Goal: Task Accomplishment & Management: Complete application form

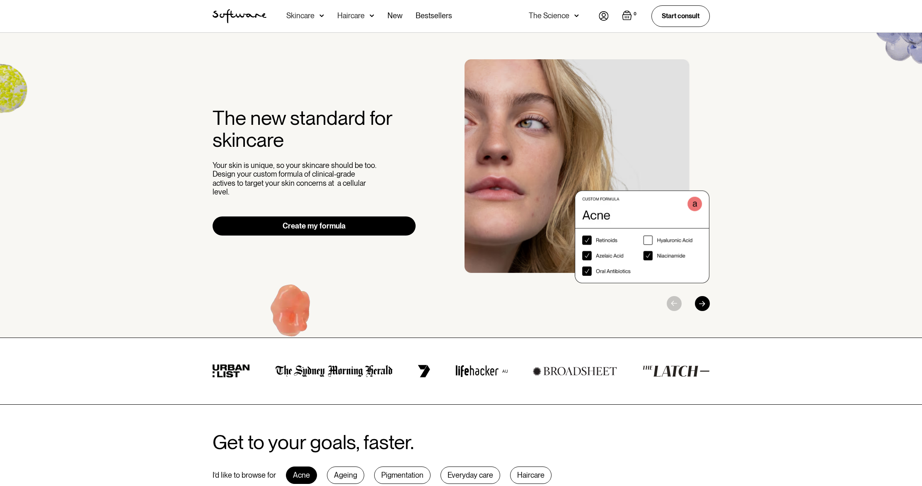
click at [603, 16] on img at bounding box center [604, 16] width 10 height 10
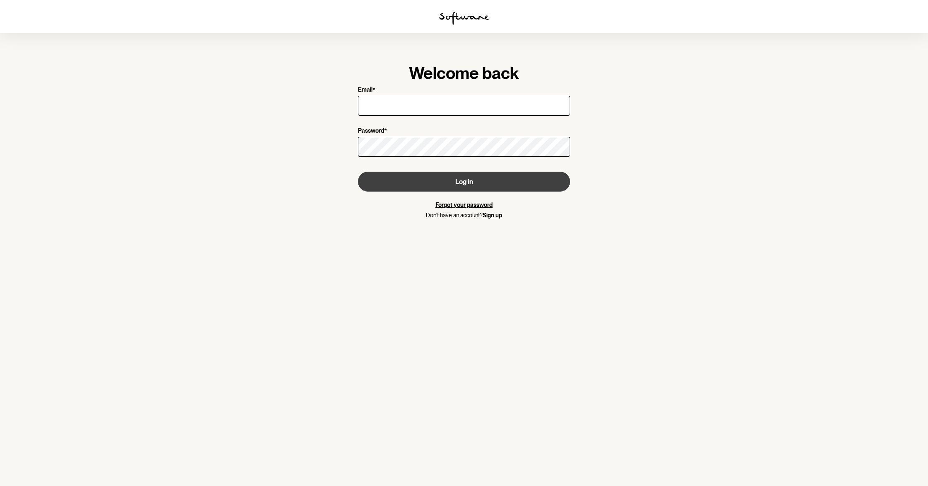
type input "[EMAIL_ADDRESS][DOMAIN_NAME]"
click at [448, 182] on button "Log in" at bounding box center [464, 182] width 212 height 20
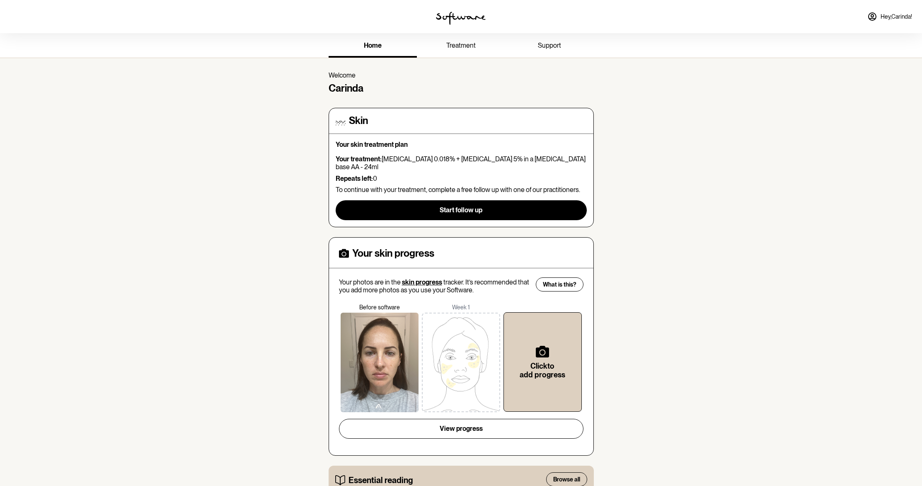
click at [449, 48] on span "treatment" at bounding box center [460, 45] width 29 height 8
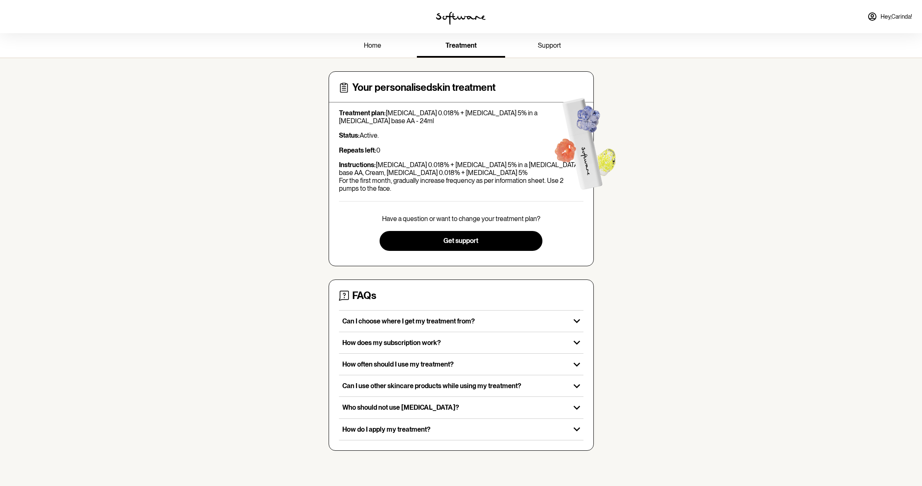
click at [545, 48] on span "support" at bounding box center [549, 45] width 23 height 8
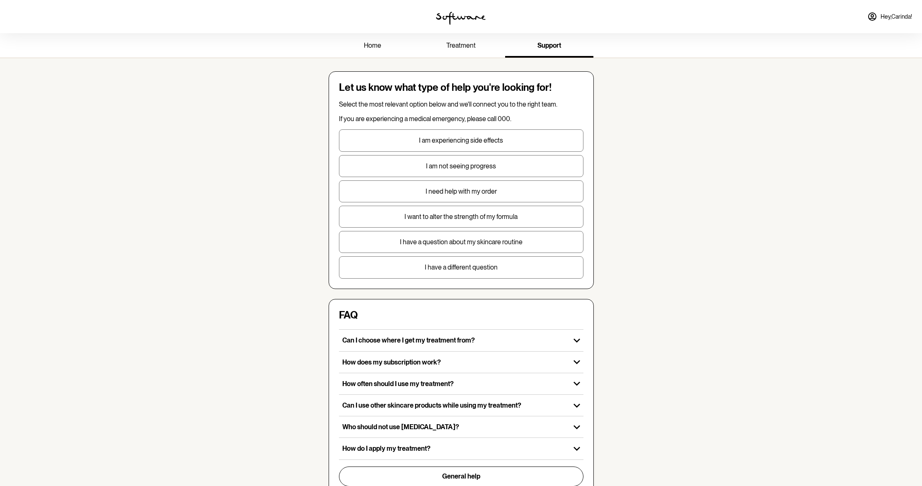
click at [485, 48] on link "treatment" at bounding box center [461, 46] width 88 height 23
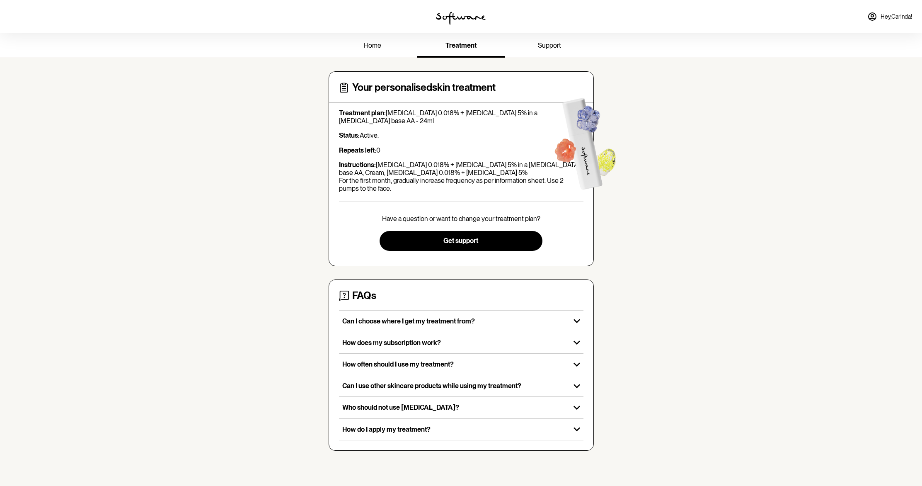
click at [372, 46] on span "home" at bounding box center [372, 45] width 17 height 8
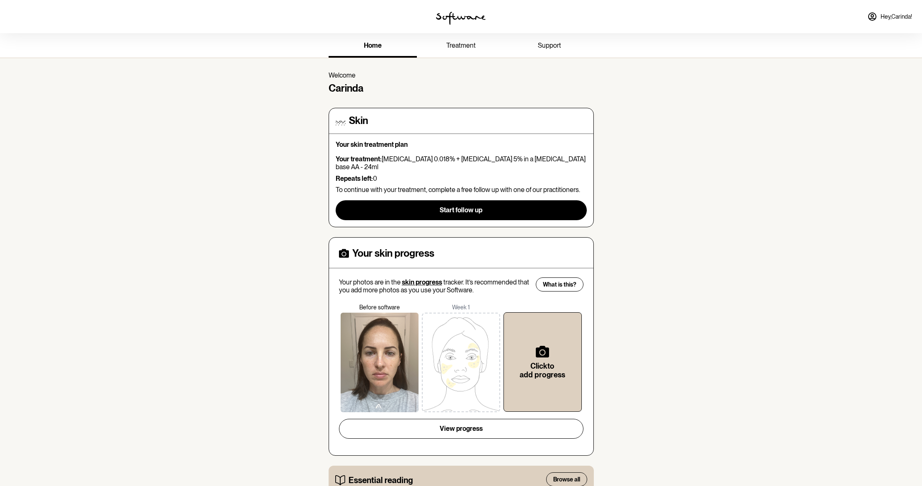
click at [473, 44] on span "treatment" at bounding box center [460, 45] width 29 height 8
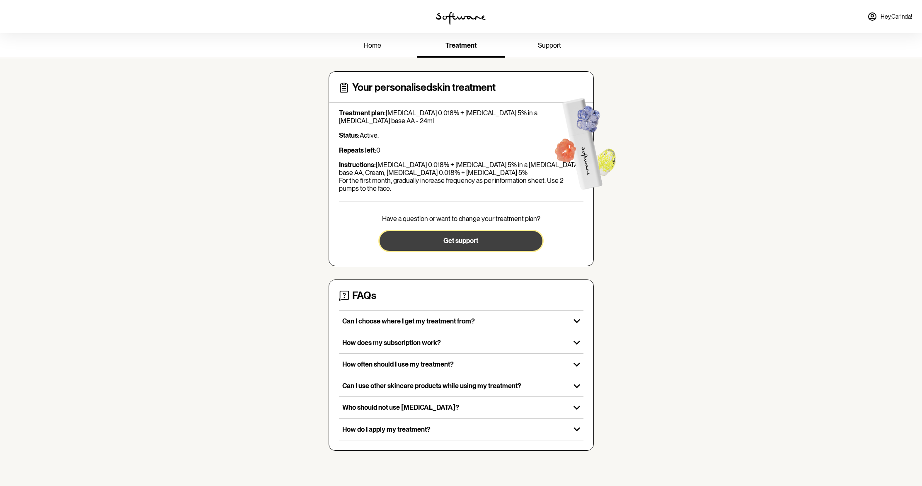
click at [456, 245] on button "Get support" at bounding box center [461, 241] width 163 height 20
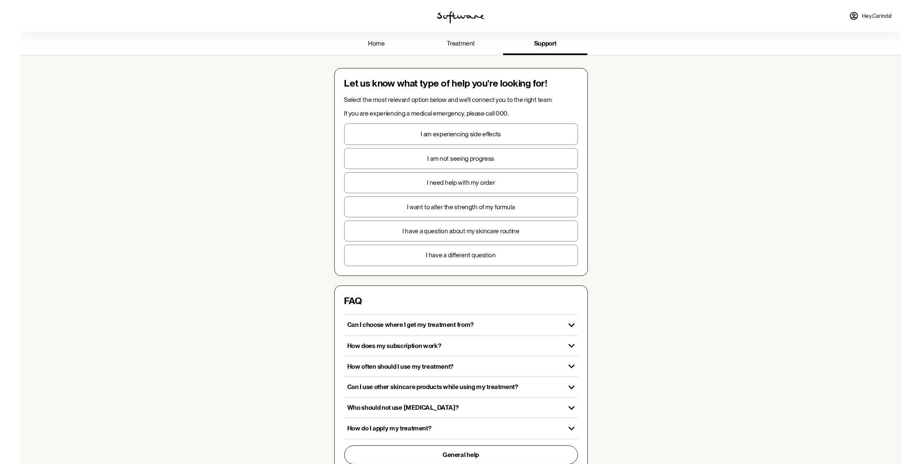
scroll to position [102, 0]
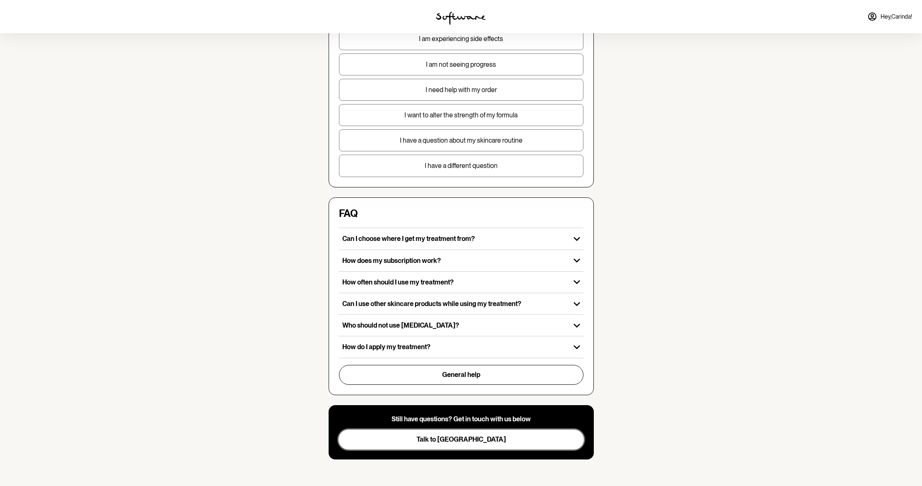
click at [463, 442] on span "Talk to us" at bounding box center [462, 439] width 90 height 8
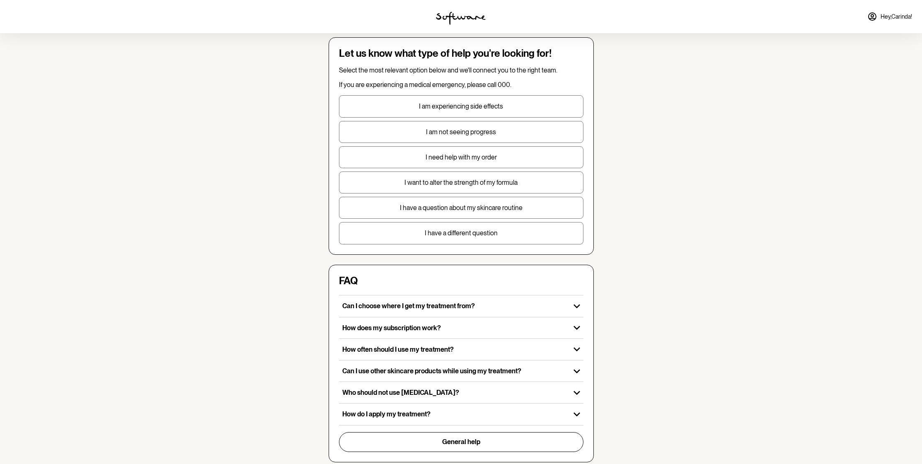
scroll to position [0, 0]
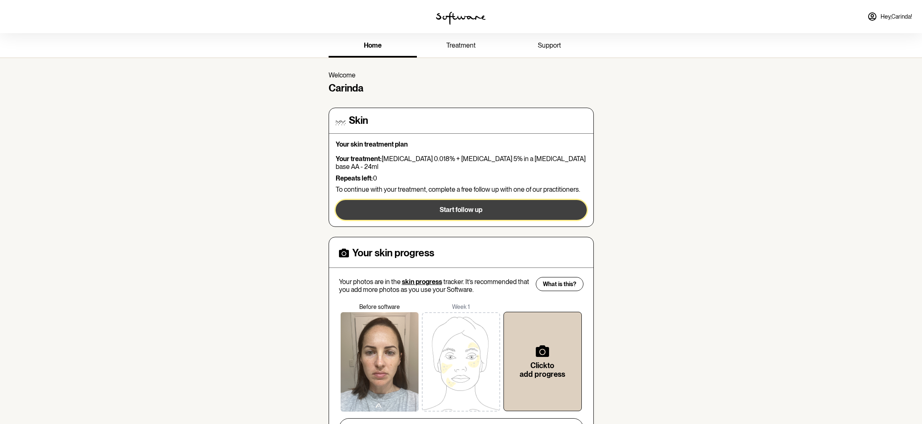
click at [477, 206] on span "Start follow up" at bounding box center [461, 210] width 43 height 8
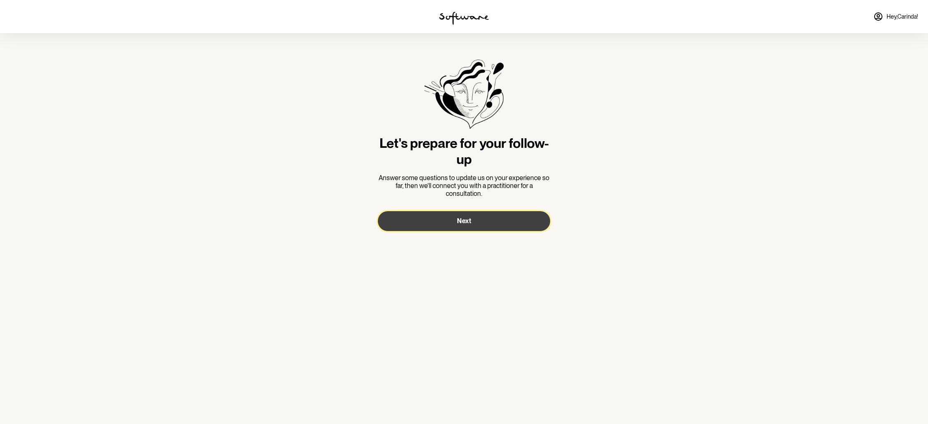
click at [473, 221] on button "Next" at bounding box center [464, 221] width 172 height 20
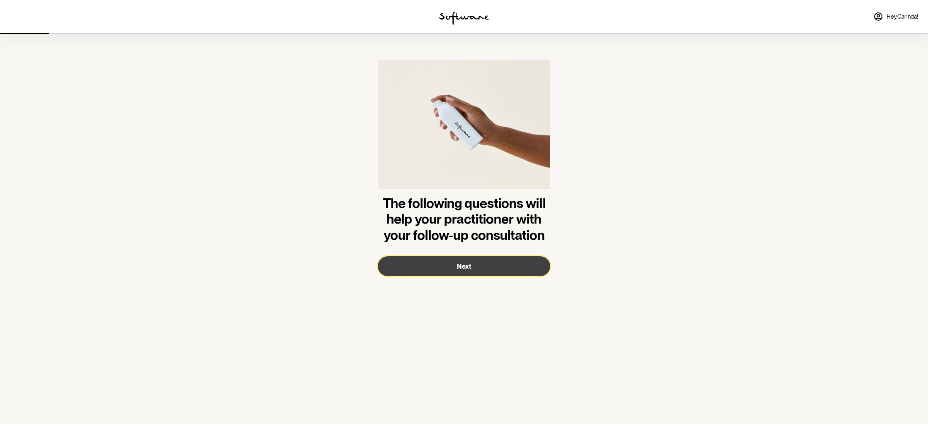
click at [473, 270] on button "Next" at bounding box center [464, 267] width 172 height 20
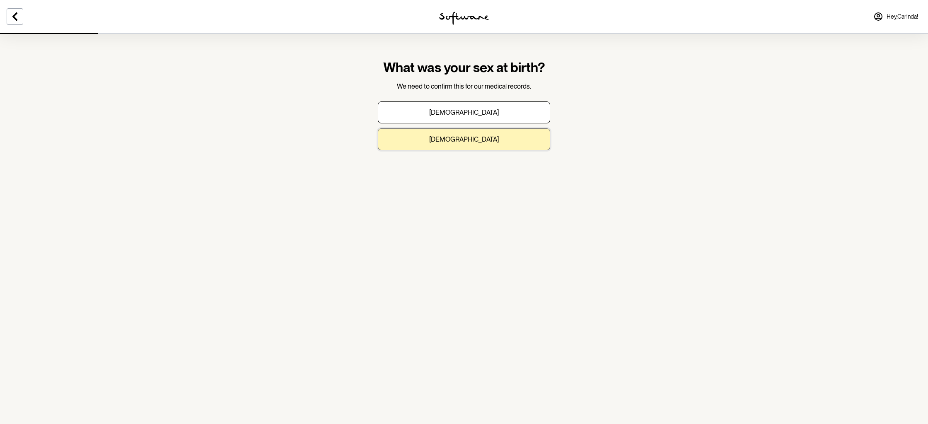
click at [478, 143] on button "Female" at bounding box center [464, 139] width 172 height 22
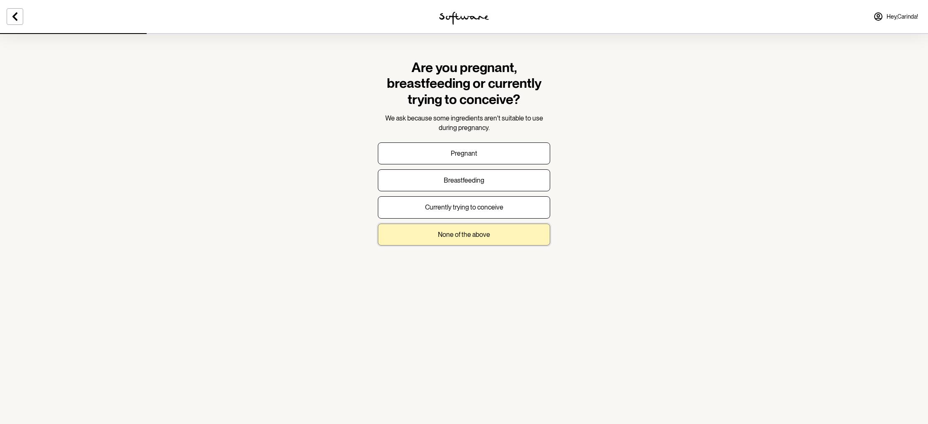
click at [484, 235] on p "None of the above" at bounding box center [464, 235] width 52 height 8
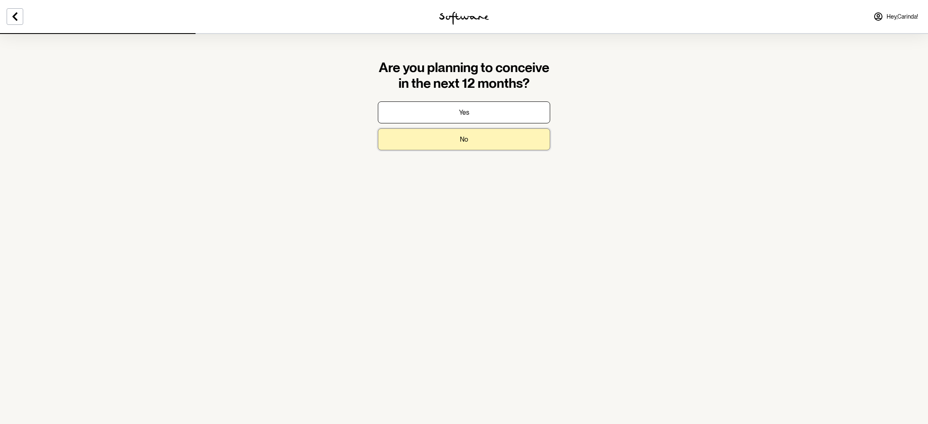
click at [488, 138] on button "No" at bounding box center [464, 139] width 172 height 22
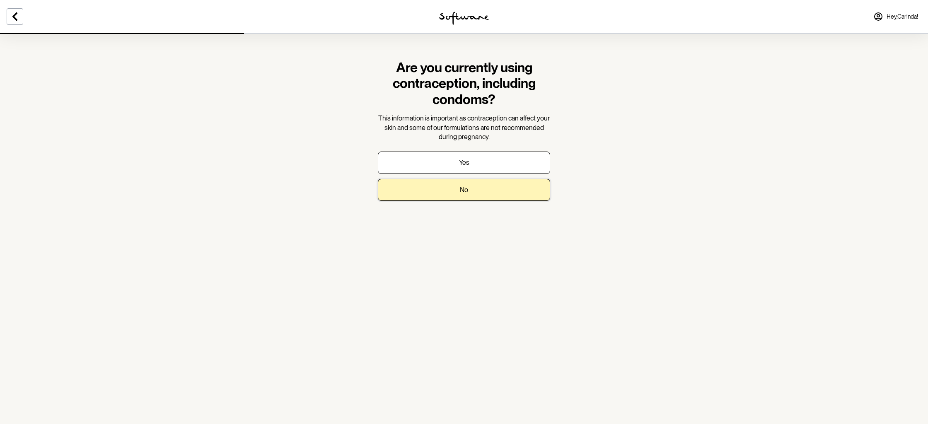
drag, startPoint x: 516, startPoint y: 191, endPoint x: 615, endPoint y: 176, distance: 100.7
click at [615, 176] on section "Are you currently using contraception, including condoms? This information is i…" at bounding box center [464, 212] width 928 height 424
click at [516, 195] on button "No" at bounding box center [464, 190] width 172 height 22
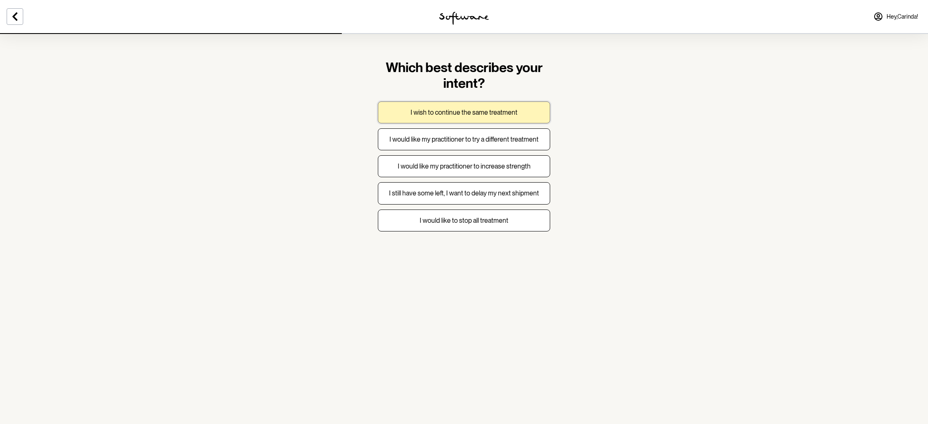
click at [506, 111] on p "I wish to continue the same treatment" at bounding box center [464, 113] width 107 height 8
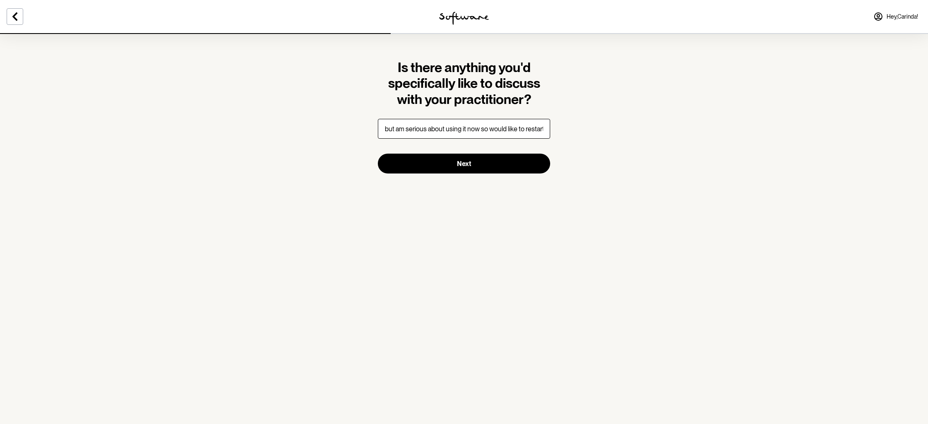
scroll to position [0, 120]
type input "I didn't really use the prescription last time but am serious about using it no…"
drag, startPoint x: 508, startPoint y: 130, endPoint x: 576, endPoint y: 132, distance: 68.0
click at [576, 132] on section "Is there anything you'd specifically like to discuss with your practitioner? I …" at bounding box center [464, 212] width 928 height 424
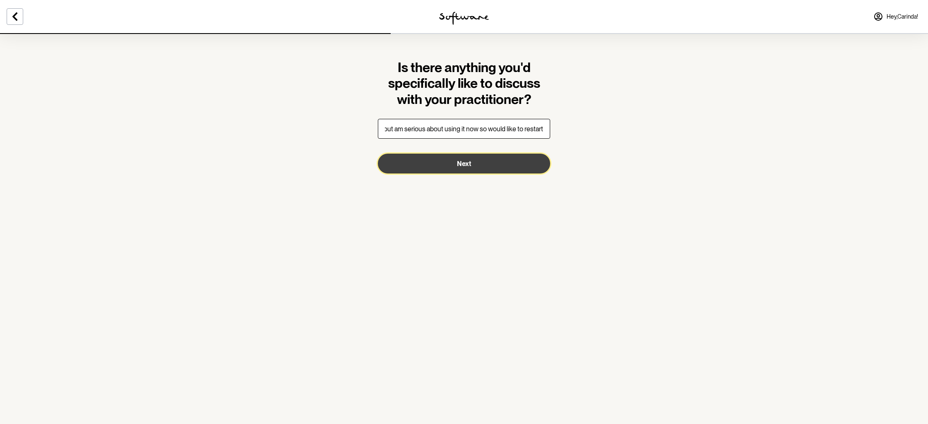
click at [517, 162] on button "Next" at bounding box center [464, 164] width 172 height 20
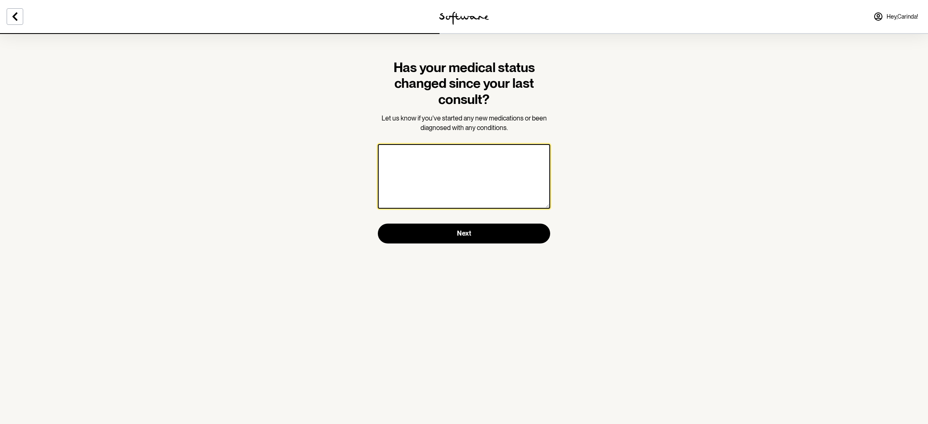
click at [516, 161] on textarea at bounding box center [464, 176] width 172 height 65
type textarea "No"
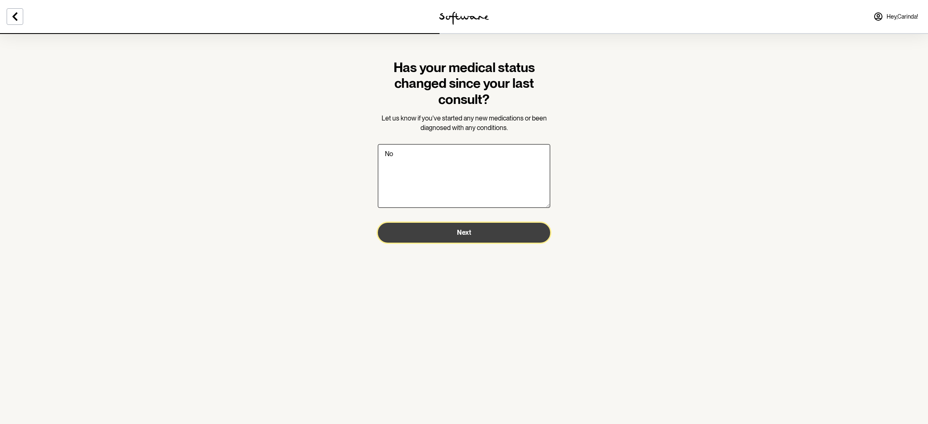
click at [511, 235] on button "Next" at bounding box center [464, 233] width 172 height 20
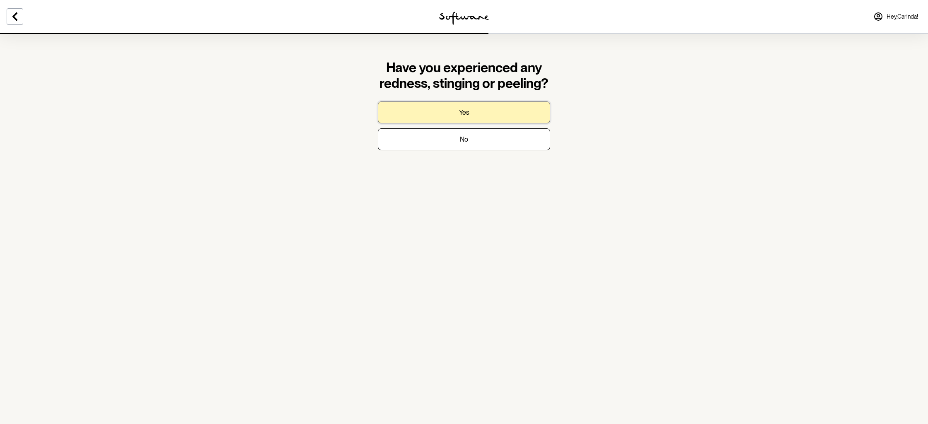
click at [485, 112] on button "Yes" at bounding box center [464, 113] width 172 height 22
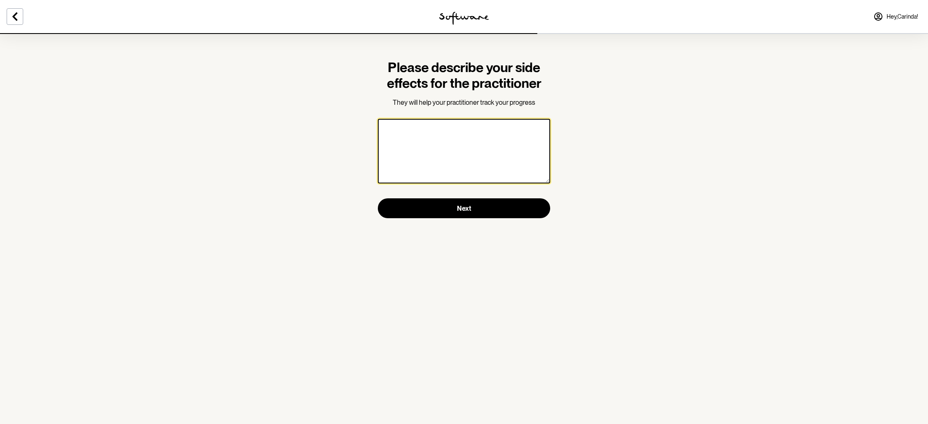
click at [480, 137] on textarea at bounding box center [464, 151] width 172 height 65
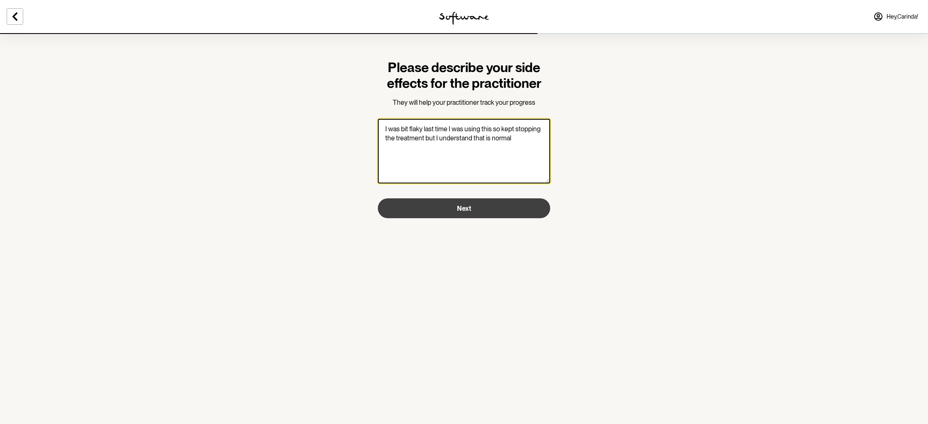
type textarea "I was bit flaky last time I was using this so kept stopping the treatment but I…"
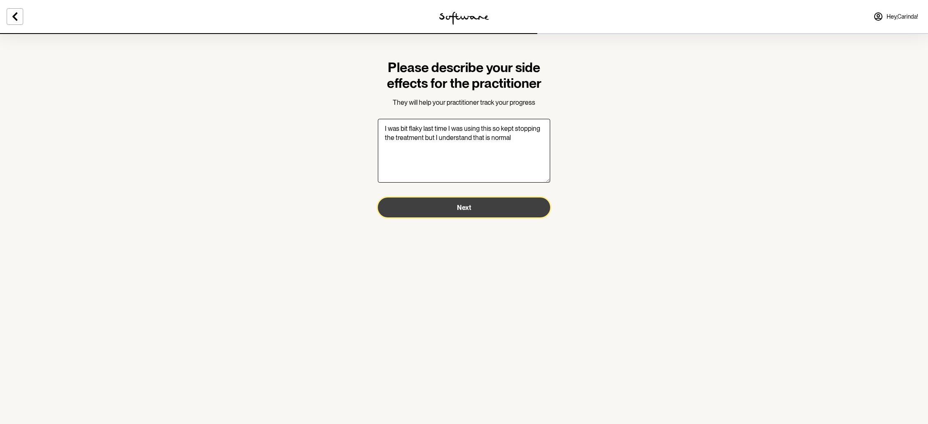
click at [446, 211] on button "Next" at bounding box center [464, 208] width 172 height 20
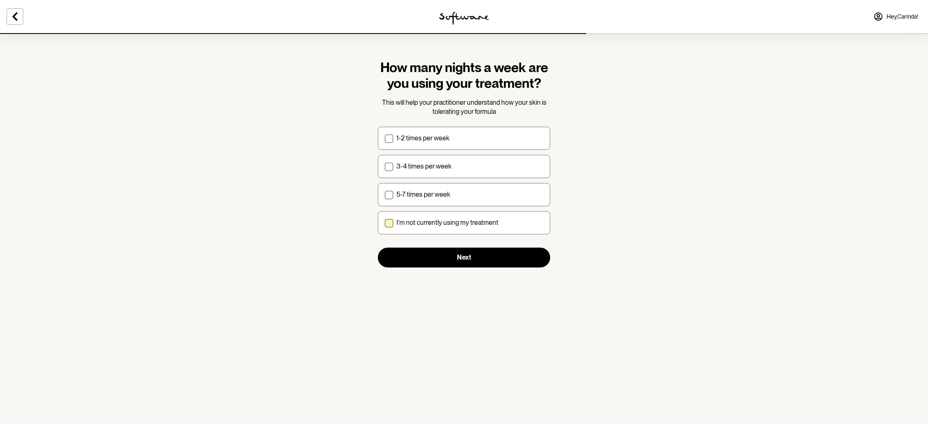
click at [459, 224] on p "I'm not currently using my treatment" at bounding box center [448, 223] width 102 height 8
click at [385, 223] on input "I'm not currently using my treatment" at bounding box center [385, 223] width 0 height 0
checkbox input "true"
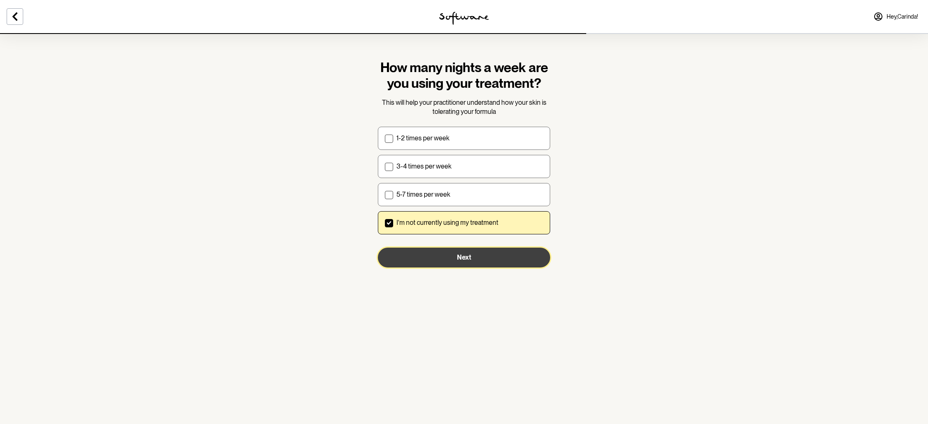
click at [470, 258] on span "Next" at bounding box center [464, 258] width 14 height 8
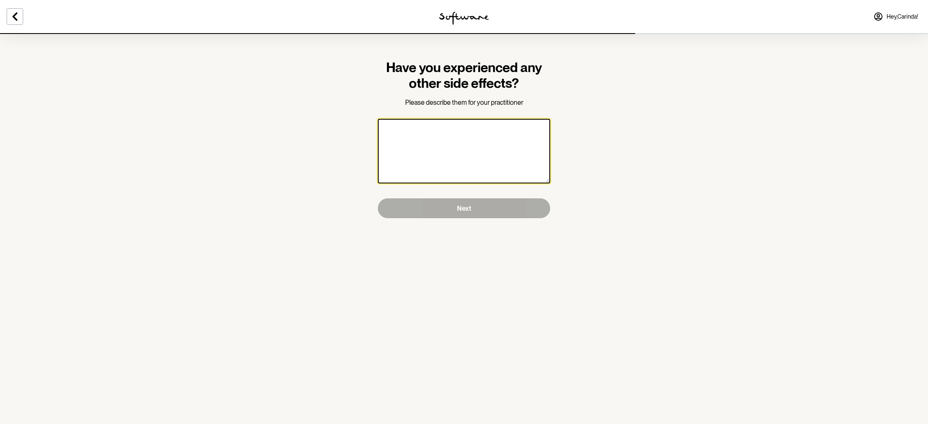
click at [511, 149] on textarea at bounding box center [464, 151] width 172 height 65
type textarea "Nil"
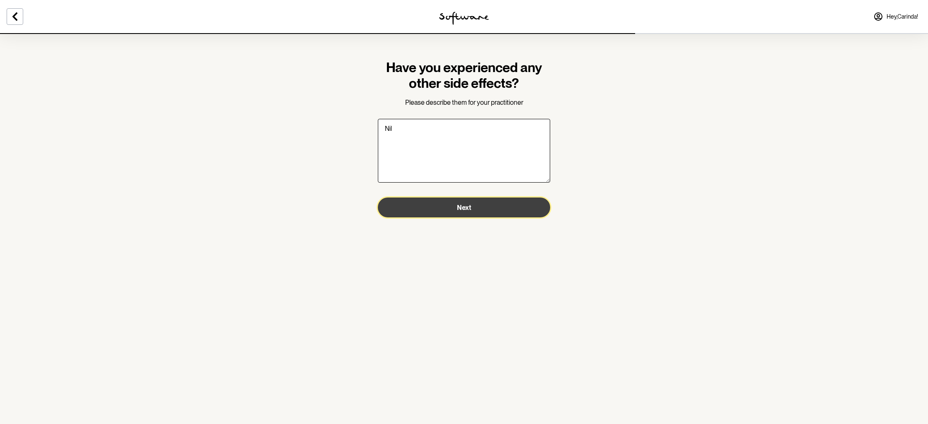
click at [501, 213] on button "Next" at bounding box center [464, 208] width 172 height 20
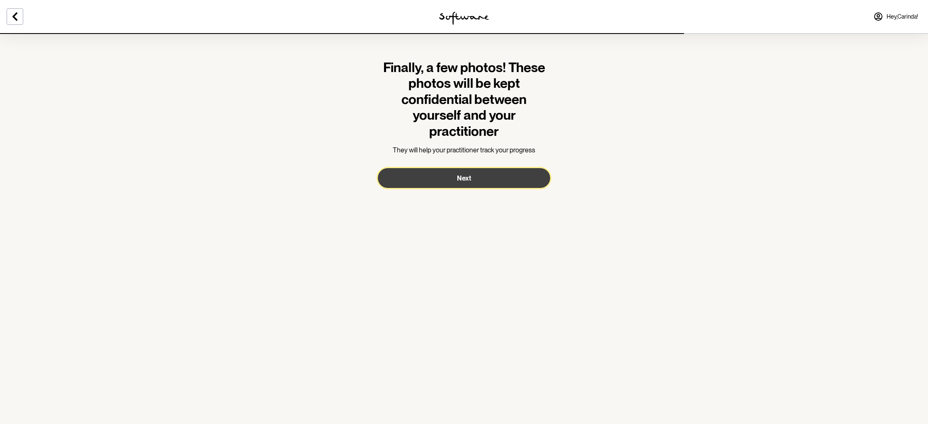
click at [493, 179] on button "Next" at bounding box center [464, 178] width 172 height 20
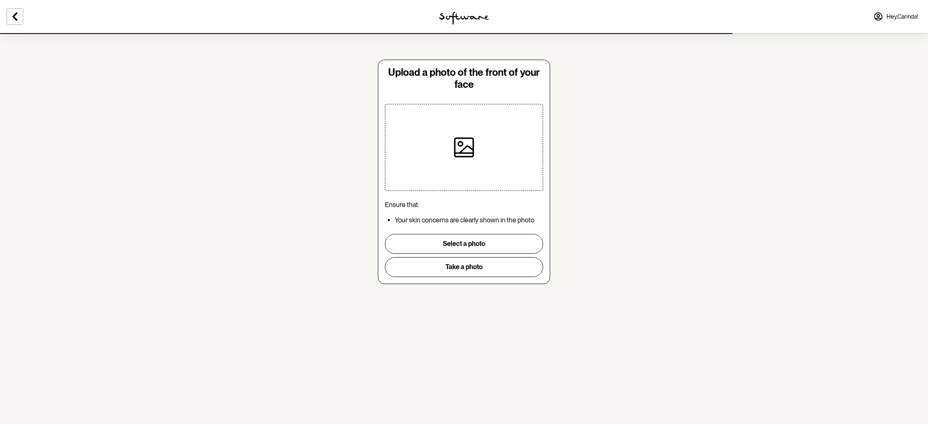
click at [475, 158] on div at bounding box center [464, 147] width 86 height 86
click at [490, 269] on button "Take a photo" at bounding box center [464, 267] width 158 height 20
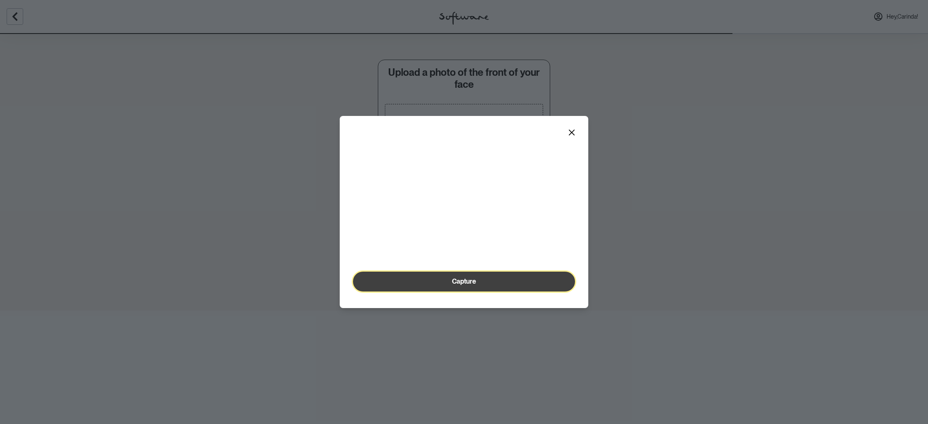
click at [477, 292] on button "Capture" at bounding box center [464, 282] width 222 height 20
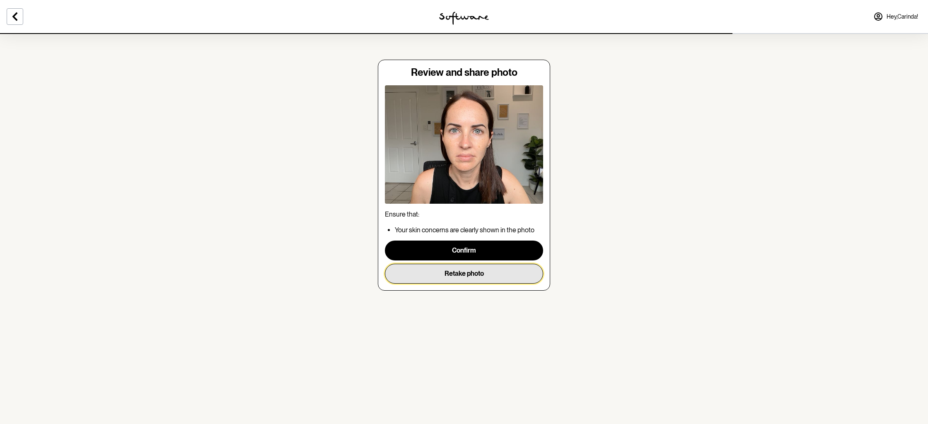
click at [467, 278] on button "Retake photo" at bounding box center [464, 274] width 158 height 20
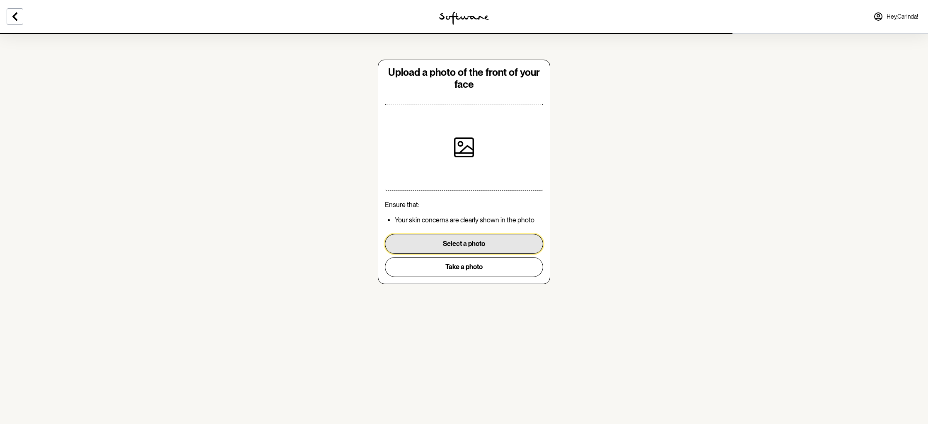
click at [473, 244] on button "Select a photo" at bounding box center [464, 244] width 158 height 20
click at [495, 178] on div at bounding box center [464, 147] width 86 height 86
click at [463, 244] on button "Select a photo" at bounding box center [464, 244] width 158 height 20
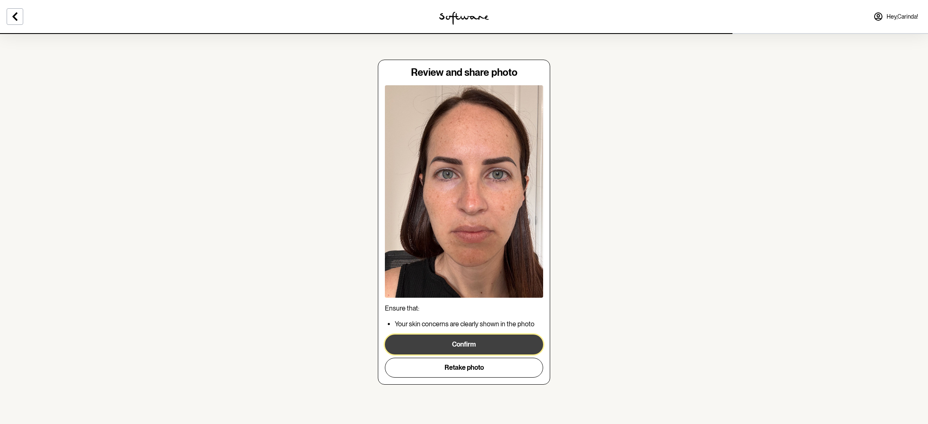
click at [476, 343] on button "Confirm" at bounding box center [464, 345] width 158 height 20
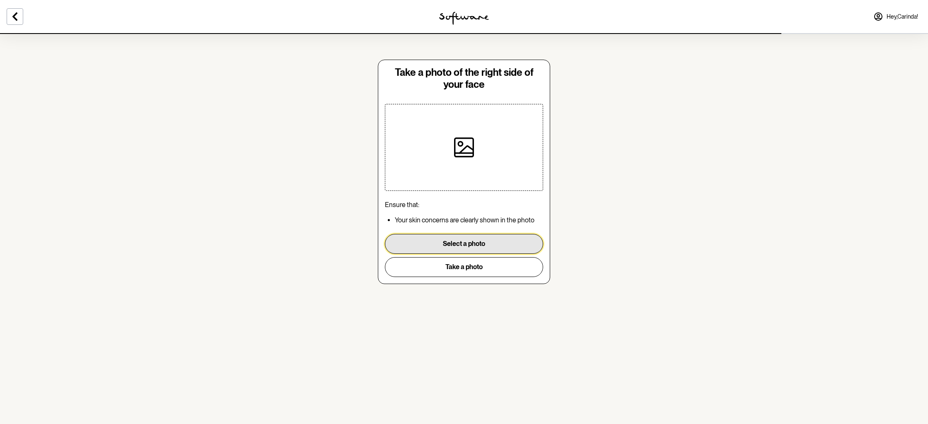
click at [473, 245] on button "Select a photo" at bounding box center [464, 244] width 158 height 20
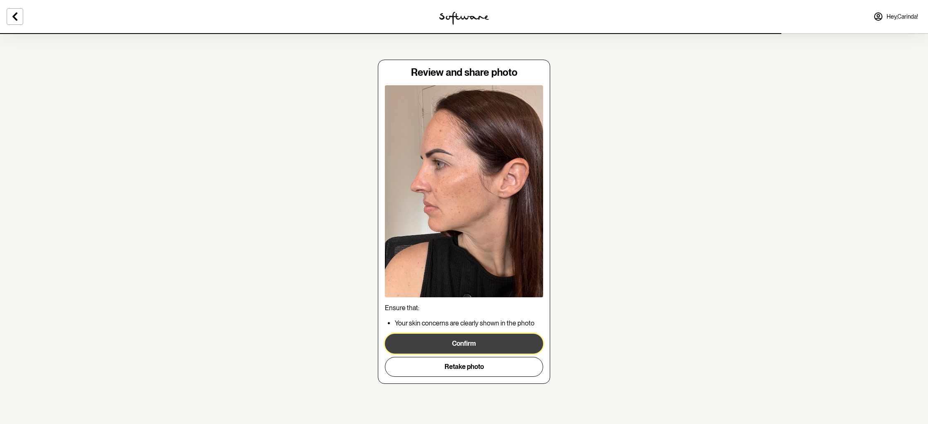
click at [488, 346] on button "Confirm" at bounding box center [464, 344] width 158 height 20
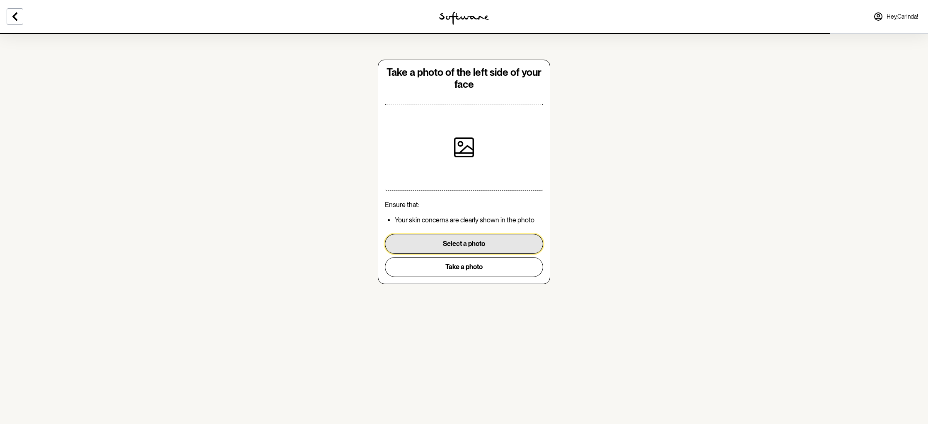
click at [475, 244] on button "Select a photo" at bounding box center [464, 244] width 158 height 20
